Goal: Task Accomplishment & Management: Manage account settings

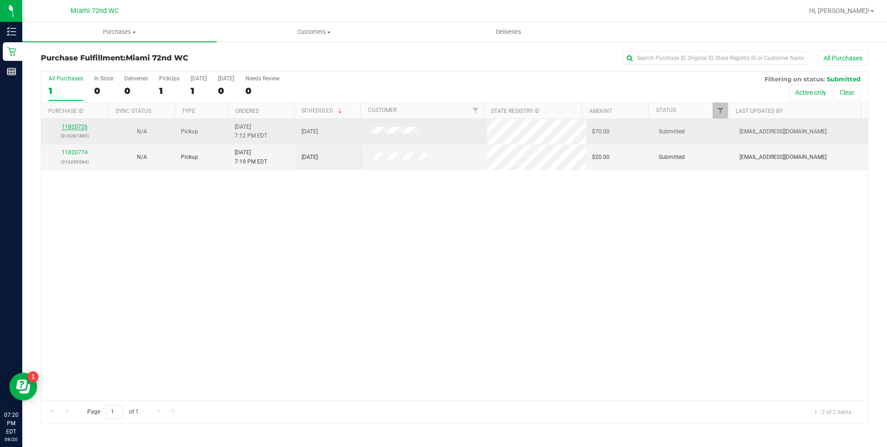
click at [79, 127] on link "11820726" at bounding box center [75, 126] width 26 height 6
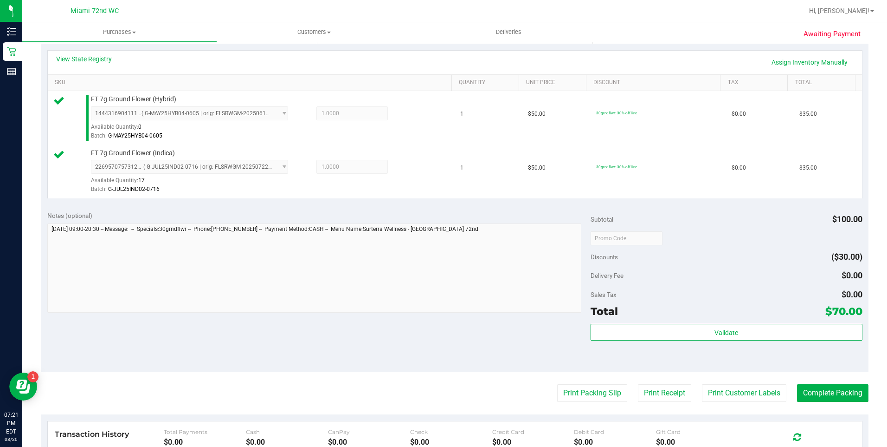
scroll to position [278, 0]
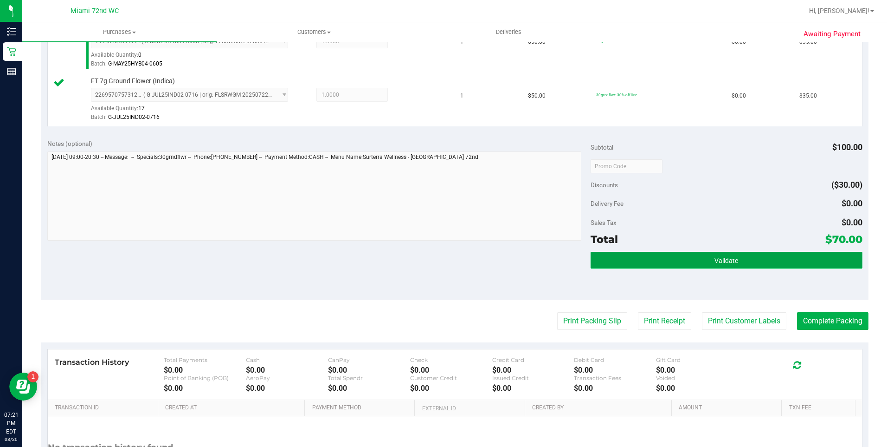
click at [720, 257] on span "Validate" at bounding box center [727, 260] width 24 height 7
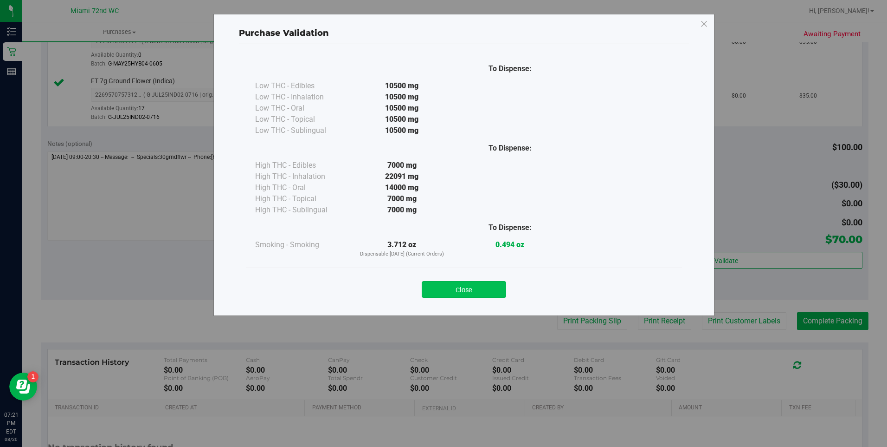
click at [490, 290] on button "Close" at bounding box center [464, 289] width 84 height 17
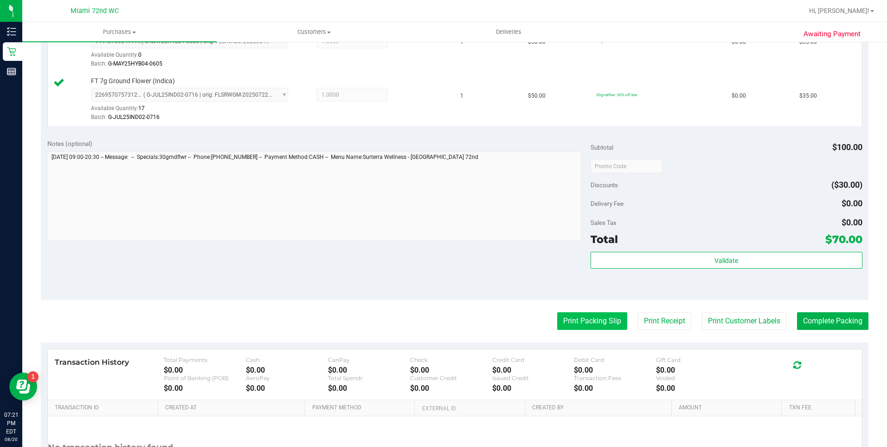
click at [598, 325] on button "Print Packing Slip" at bounding box center [592, 321] width 70 height 18
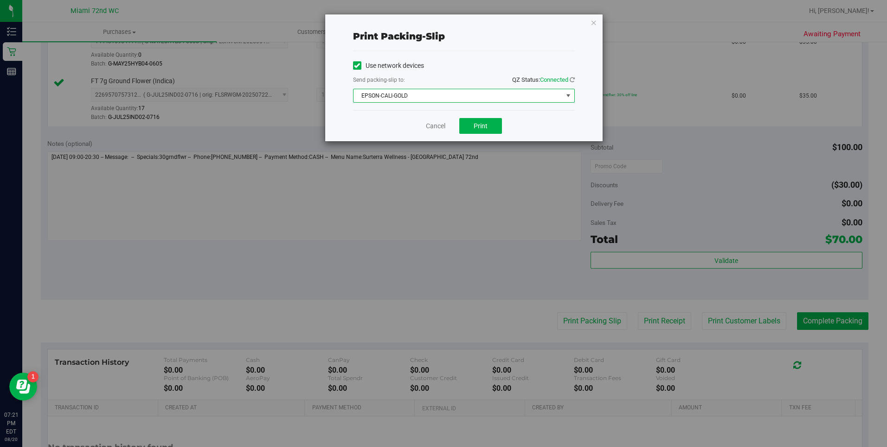
click at [481, 97] on span "EPSON-CALI-GOLD" at bounding box center [458, 95] width 209 height 13
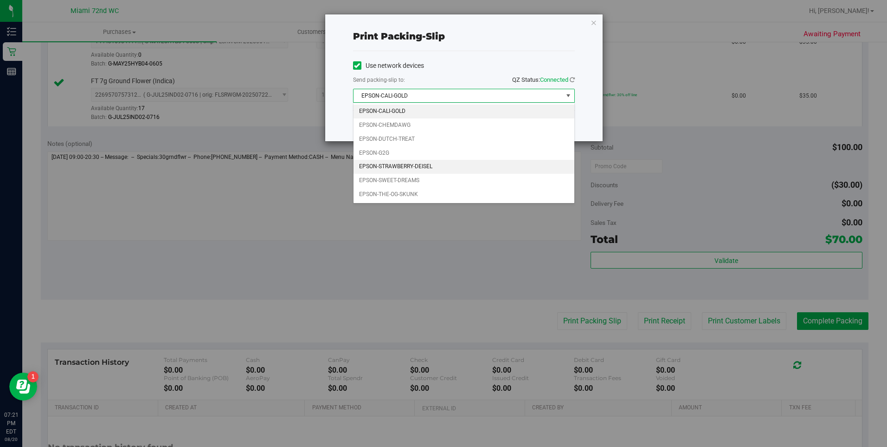
click at [404, 168] on li "EPSON-STRAWBERRY-DEISEL" at bounding box center [464, 167] width 221 height 14
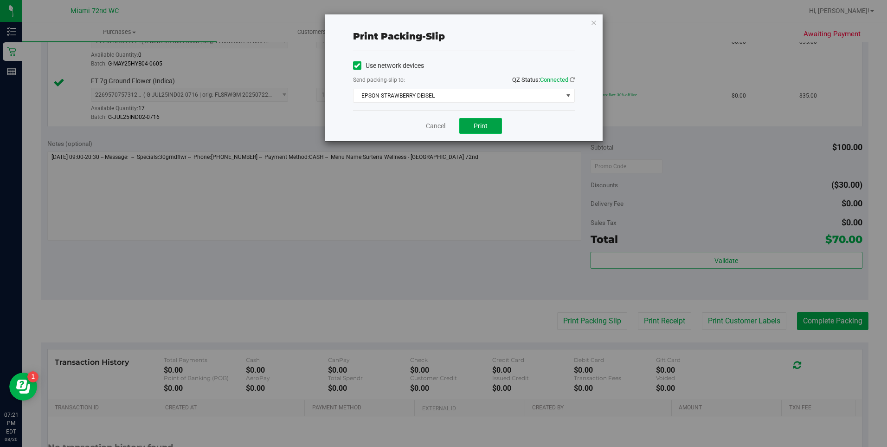
click at [487, 128] on span "Print" at bounding box center [481, 125] width 14 height 7
click at [594, 23] on icon "button" at bounding box center [594, 22] width 6 height 11
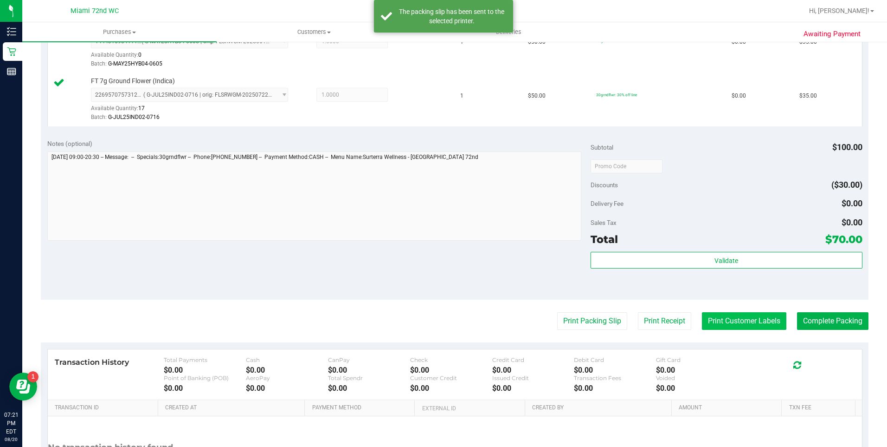
click at [746, 317] on button "Print Customer Labels" at bounding box center [744, 321] width 84 height 18
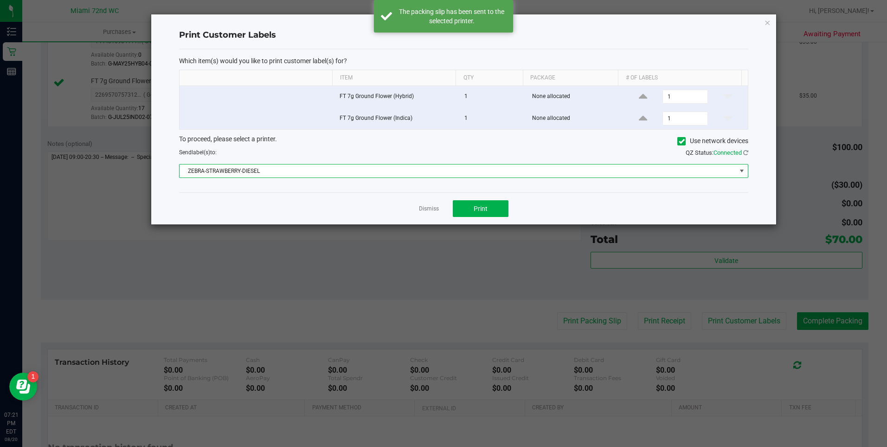
click at [343, 167] on span "ZEBRA-STRAWBERRY-DIESEL" at bounding box center [458, 170] width 557 height 13
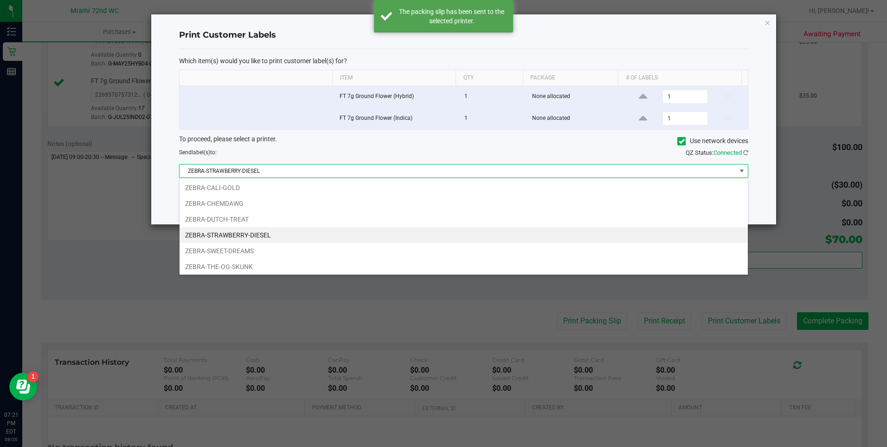
scroll to position [14, 570]
click at [780, 57] on ngb-modal-window "Print Customer Labels Which item(s) would you like to print customer label(s) f…" at bounding box center [447, 223] width 894 height 447
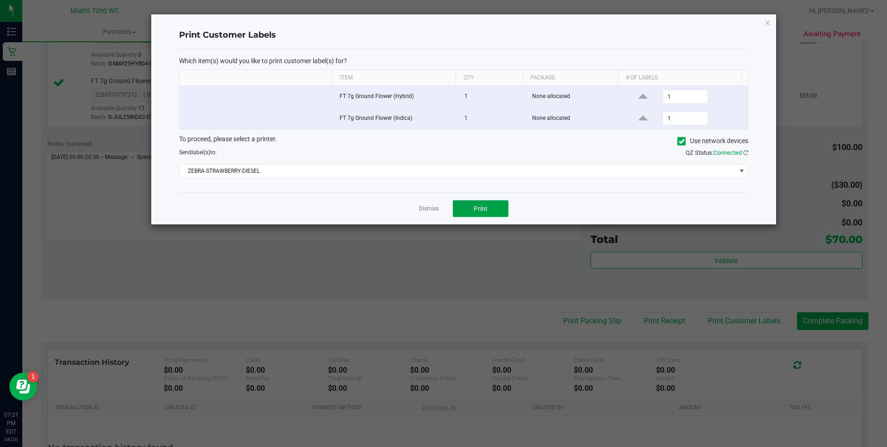
click at [486, 213] on button "Print" at bounding box center [481, 208] width 56 height 17
click at [766, 22] on icon "button" at bounding box center [767, 22] width 6 height 11
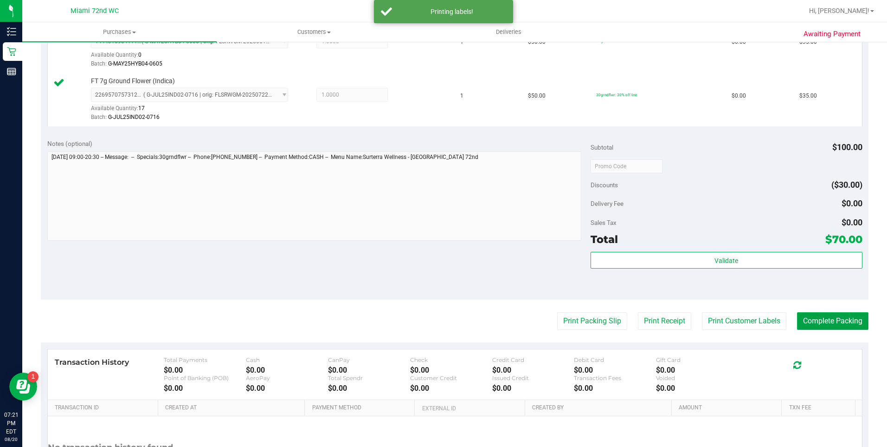
click at [825, 318] on button "Complete Packing" at bounding box center [832, 321] width 71 height 18
